Goal: Transaction & Acquisition: Purchase product/service

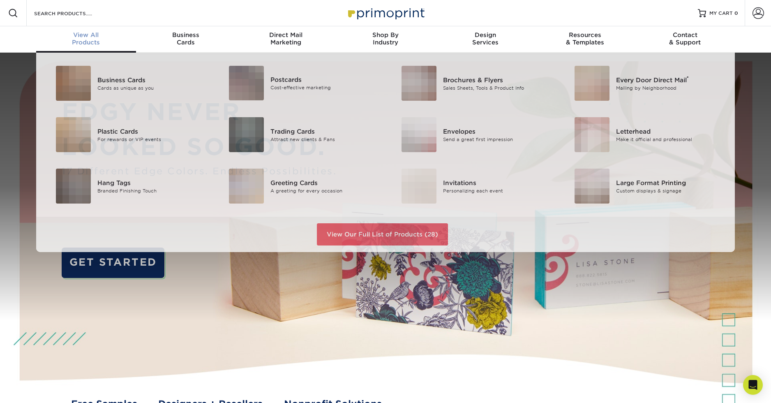
click at [90, 42] on div "View All Products" at bounding box center [86, 38] width 100 height 15
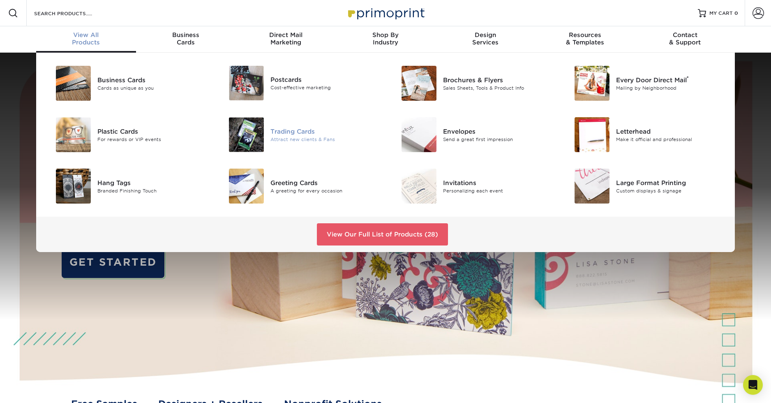
click at [292, 129] on div "Trading Cards" at bounding box center [324, 131] width 109 height 9
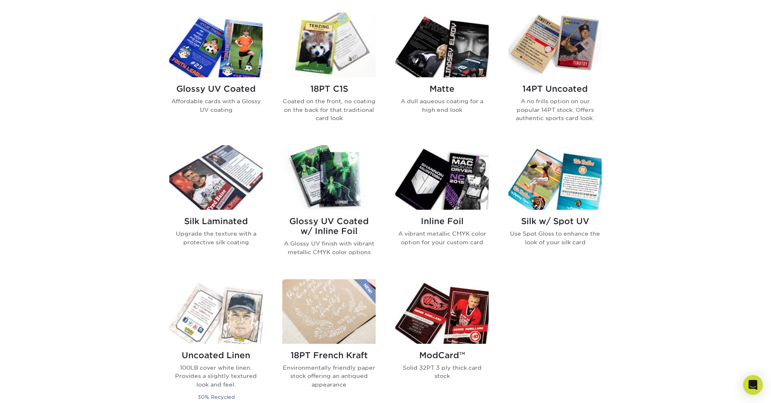
scroll to position [452, 0]
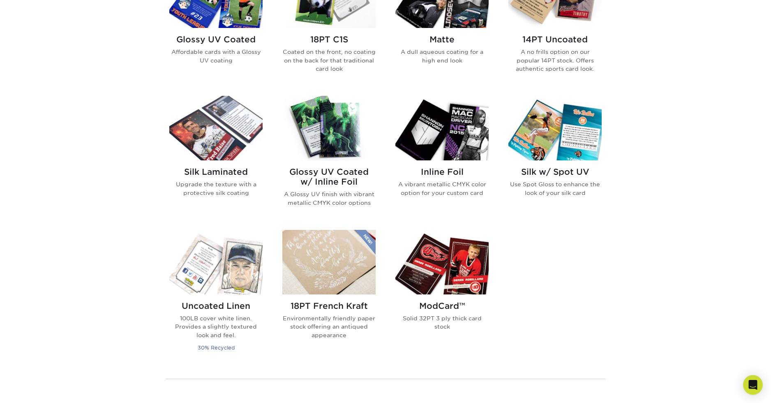
click at [436, 141] on img at bounding box center [441, 128] width 93 height 65
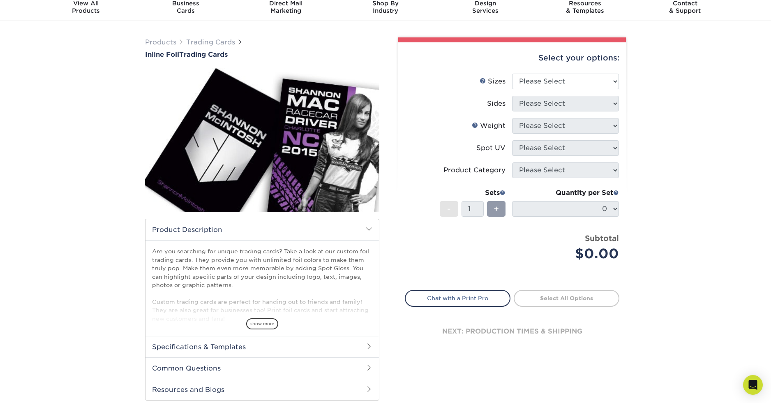
scroll to position [41, 0]
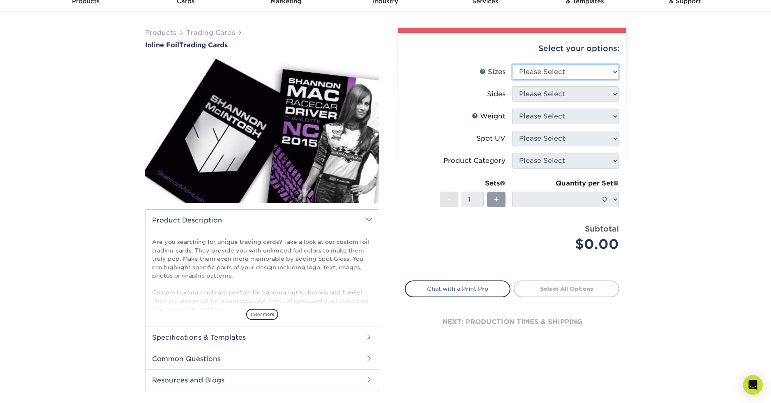
click at [538, 73] on select "Please Select 2.5" x 3.5"" at bounding box center [565, 72] width 107 height 16
select select "2.50x3.50"
click at [512, 64] on select "Please Select 2.5" x 3.5"" at bounding box center [565, 72] width 107 height 16
click at [556, 96] on select "Please Select Print Both Sides - Foil Back Only Print Both Sides - Foil Both Si…" at bounding box center [565, 94] width 107 height 16
select select "e9e9dfb3-fba1-4d60-972c-fd9ca5904d33"
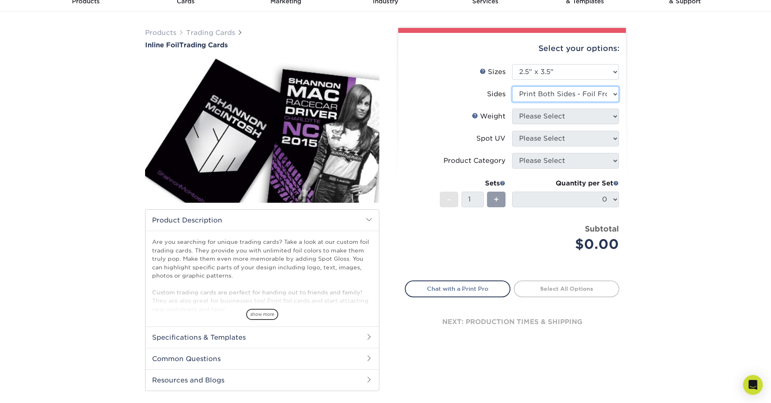
click at [512, 86] on select "Please Select Print Both Sides - Foil Back Only Print Both Sides - Foil Both Si…" at bounding box center [565, 94] width 107 height 16
click at [537, 117] on select "Please Select 16PT" at bounding box center [565, 116] width 107 height 16
select select "16PT"
click at [512, 108] on select "Please Select 16PT" at bounding box center [565, 116] width 107 height 16
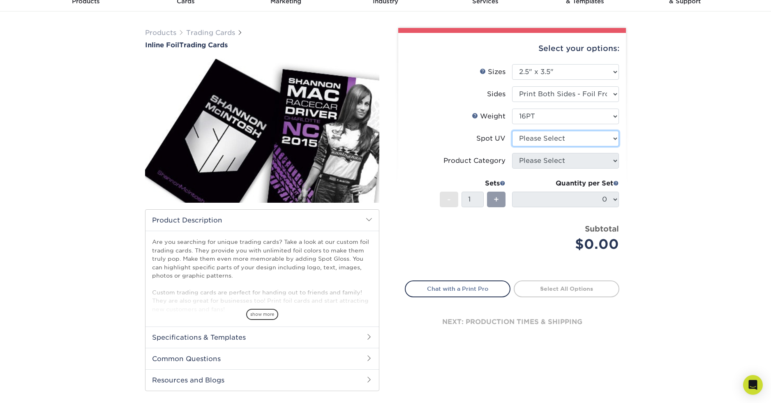
click at [536, 140] on select "Please Select No Spot UV Front and Back (Both Sides) Front Only Back Only" at bounding box center [565, 139] width 107 height 16
click at [512, 131] on select "Please Select No Spot UV Front and Back (Both Sides) Front Only Back Only" at bounding box center [565, 139] width 107 height 16
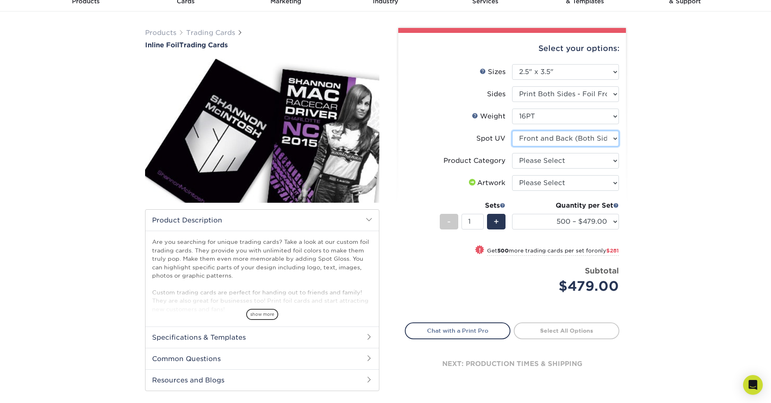
click at [590, 135] on select "Please Select No Spot UV Front and Back (Both Sides) Front Only Back Only" at bounding box center [565, 139] width 107 height 16
select select "1"
click at [512, 131] on select "Please Select No Spot UV Front and Back (Both Sides) Front Only Back Only" at bounding box center [565, 139] width 107 height 16
click at [615, 220] on select "500 – $479.00 1000 – $760.00 2500 – $1104.00 5000 – $1565.00" at bounding box center [565, 222] width 107 height 16
